Goal: Information Seeking & Learning: Learn about a topic

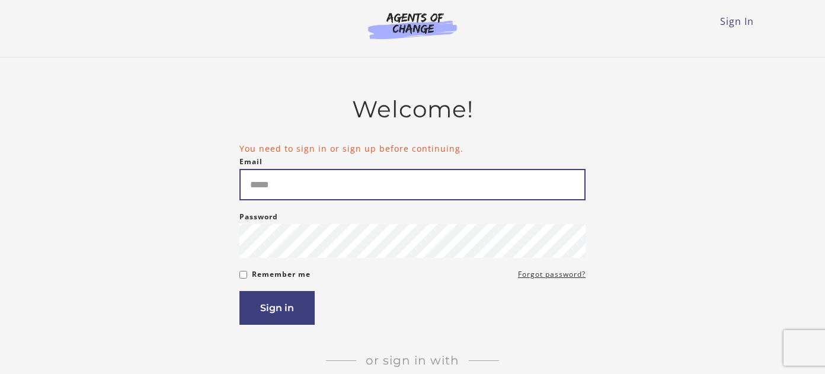
click at [288, 183] on input "Email" at bounding box center [412, 184] width 346 height 31
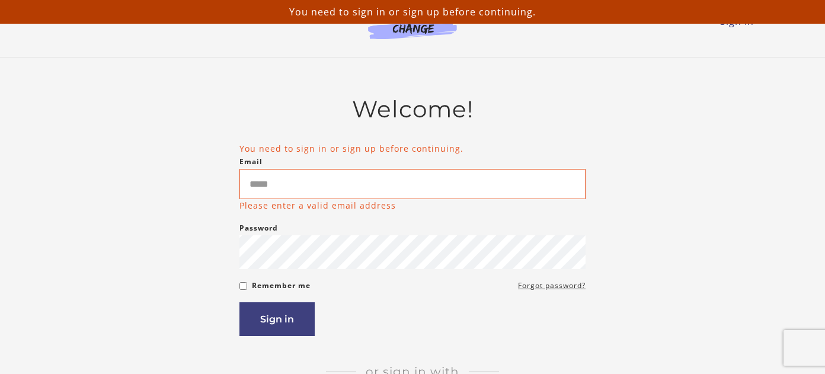
click at [408, 33] on img at bounding box center [413, 25] width 114 height 27
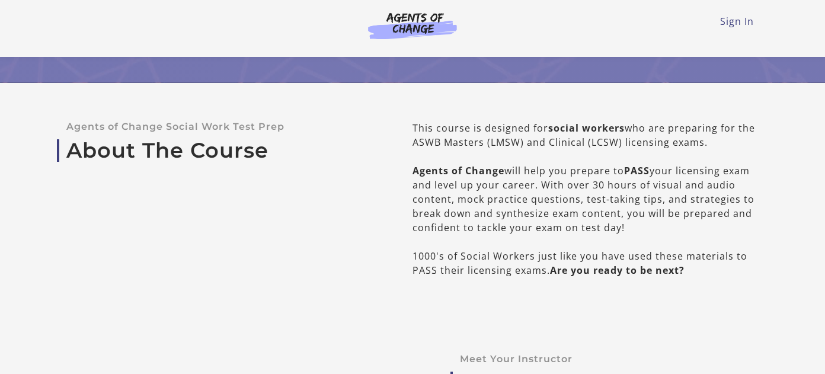
scroll to position [178, 0]
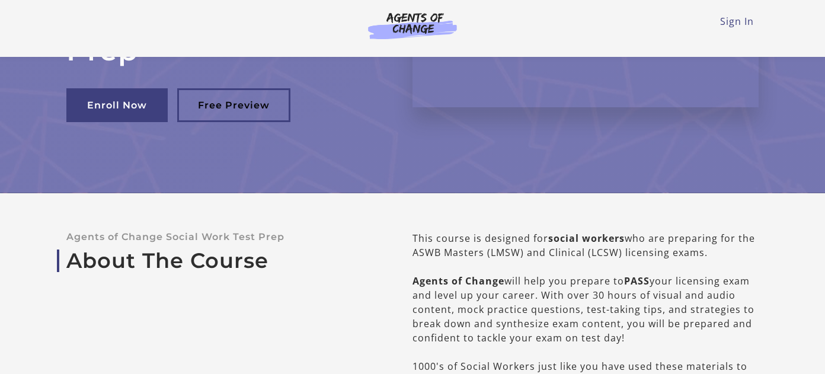
click at [433, 31] on img at bounding box center [413, 25] width 114 height 27
